Goal: Information Seeking & Learning: Learn about a topic

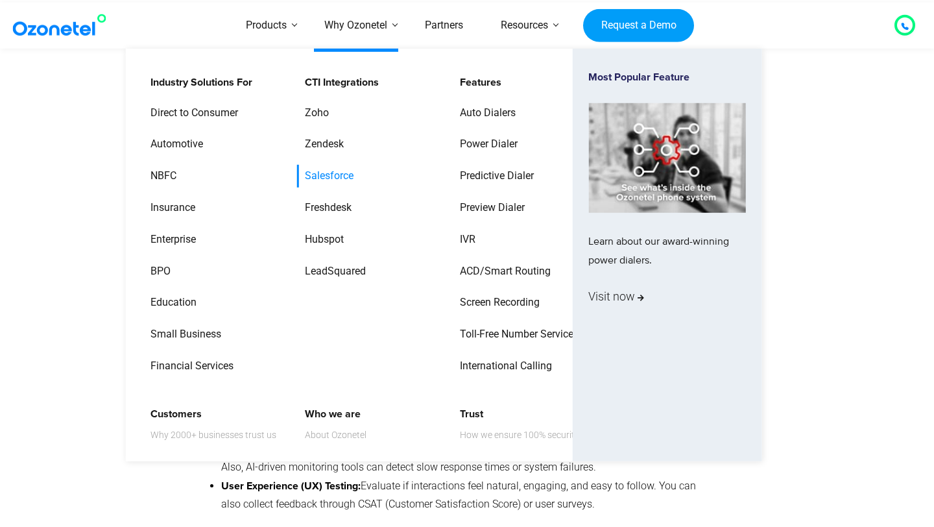
scroll to position [1021, 0]
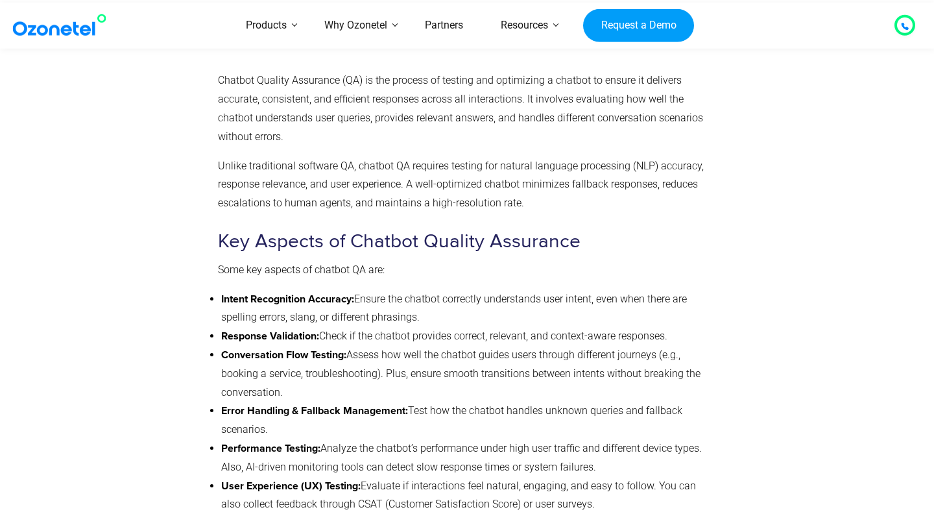
click at [406, 367] on li "Conversation Flow Testing: Assess how well the chatbot guides users through dif…" at bounding box center [465, 374] width 489 height 56
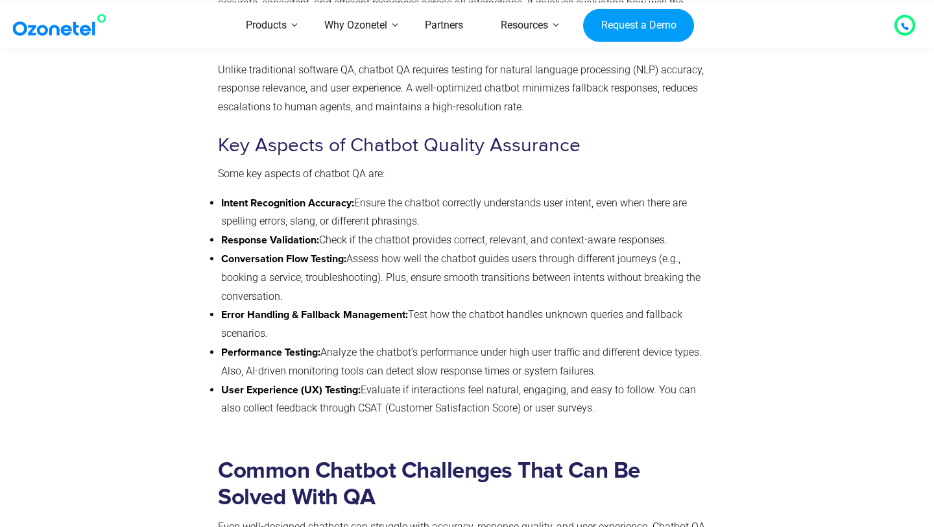
scroll to position [1119, 0]
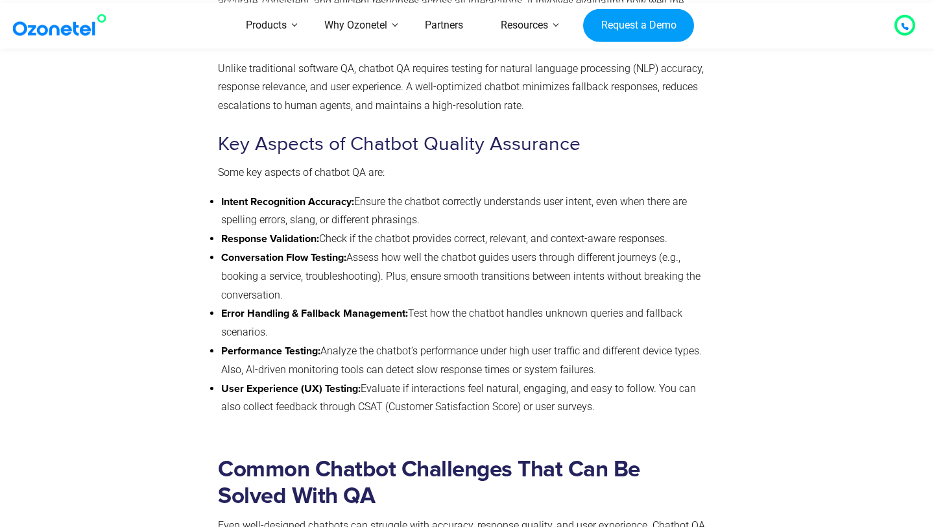
drag, startPoint x: 422, startPoint y: 314, endPoint x: 465, endPoint y: 331, distance: 46.6
click at [465, 331] on li "Error Handling & Fallback Management: Test how the chatbot handles unknown quer…" at bounding box center [465, 323] width 489 height 38
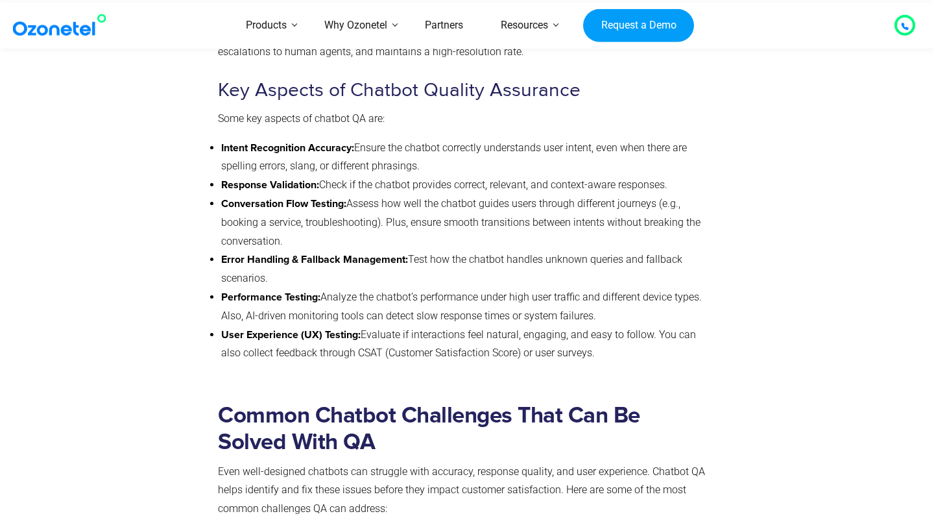
scroll to position [1176, 0]
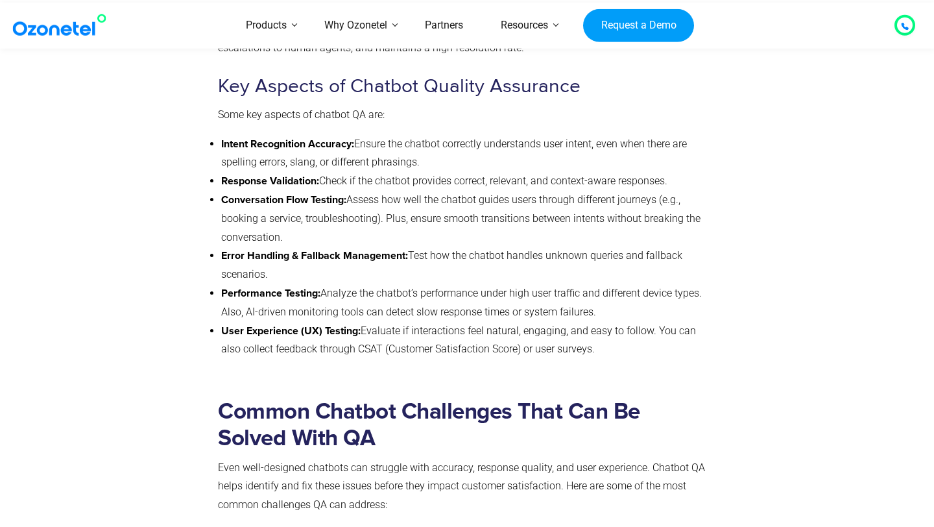
click at [389, 315] on li "Performance Testing: Analyze the chatbot’s performance under high user traffic …" at bounding box center [465, 303] width 489 height 38
drag, startPoint x: 361, startPoint y: 315, endPoint x: 613, endPoint y: 315, distance: 252.4
click at [615, 315] on li "Performance Testing: Analyze the chatbot’s performance under high user traffic …" at bounding box center [465, 303] width 489 height 38
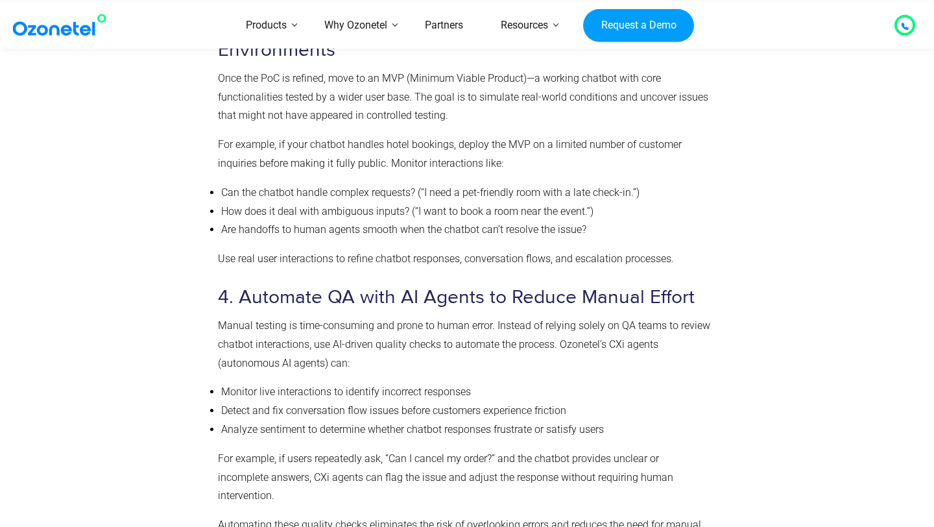
scroll to position [3736, 0]
